Goal: Task Accomplishment & Management: Use online tool/utility

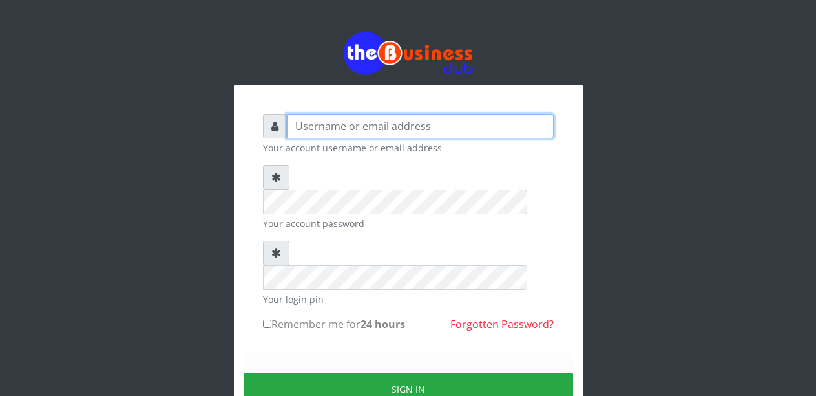
click at [332, 125] on input "text" at bounding box center [420, 126] width 267 height 25
type input "Malamsidi3030"
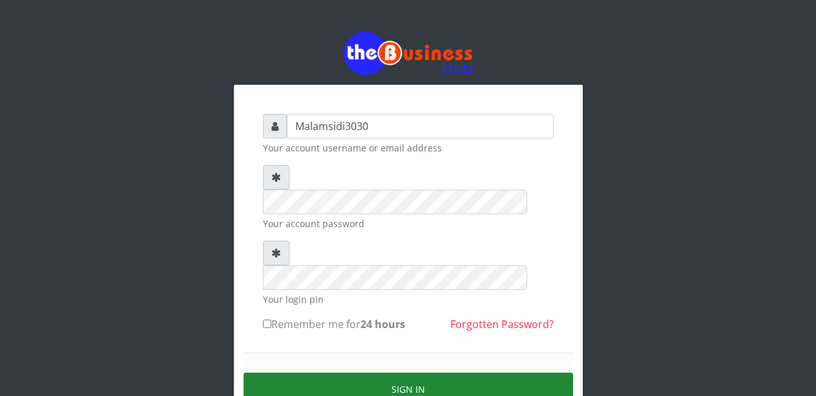
click at [368, 372] on button "Sign in" at bounding box center [409, 388] width 330 height 33
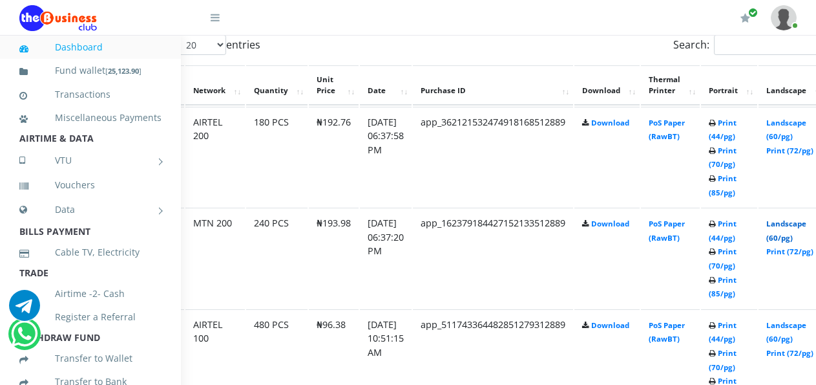
click at [791, 227] on link "Landscape (60/pg)" at bounding box center [787, 231] width 40 height 24
click at [792, 125] on link "Landscape (60/pg)" at bounding box center [787, 129] width 40 height 24
